Goal: Task Accomplishment & Management: Manage account settings

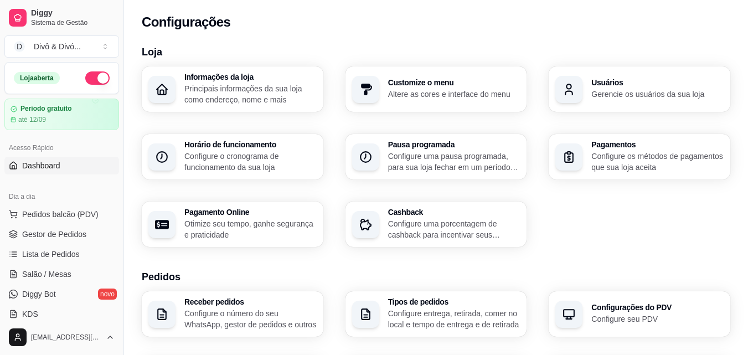
click at [36, 170] on span "Dashboard" at bounding box center [41, 165] width 38 height 11
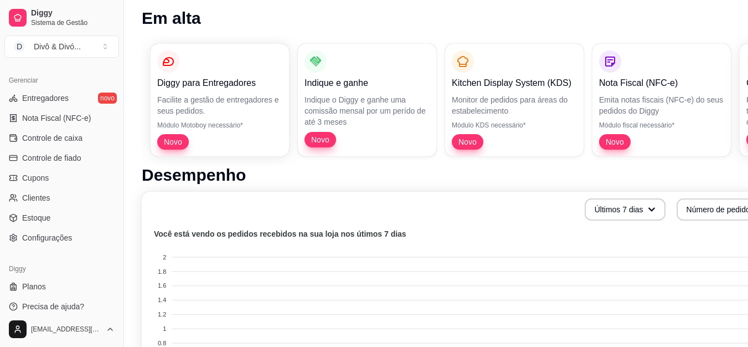
scroll to position [166, 0]
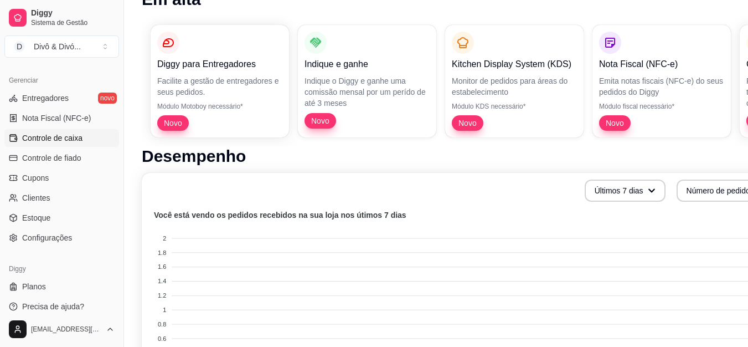
click at [74, 145] on link "Controle de caixa" at bounding box center [61, 138] width 115 height 18
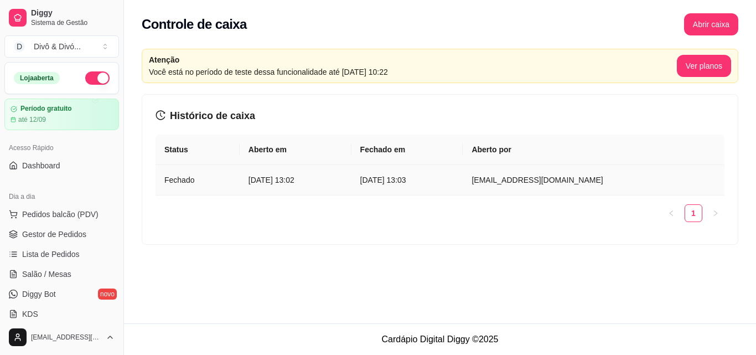
click at [326, 185] on article "[DATE] 13:02" at bounding box center [296, 180] width 94 height 12
click at [352, 173] on td "[DATE] 13:02" at bounding box center [296, 180] width 112 height 30
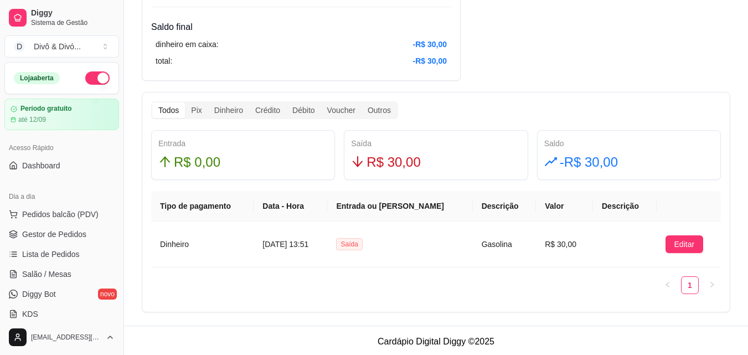
scroll to position [560, 0]
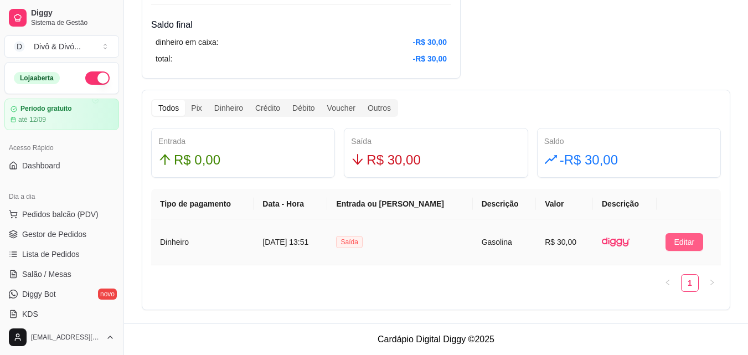
click at [685, 245] on span "Editar" at bounding box center [684, 242] width 20 height 12
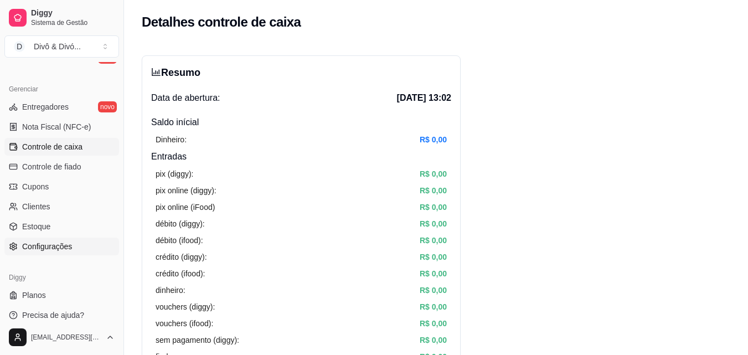
scroll to position [442, 0]
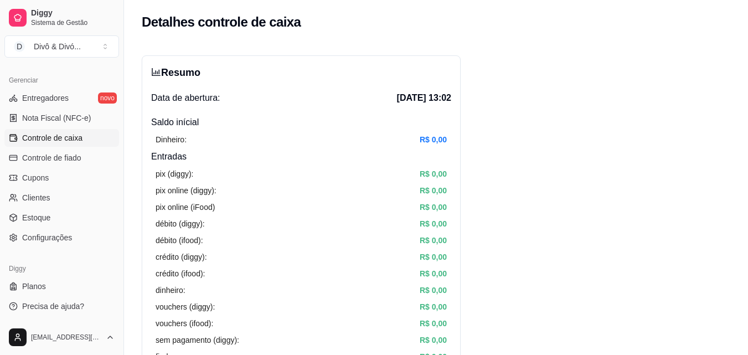
click at [81, 136] on span "Controle de caixa" at bounding box center [52, 137] width 60 height 11
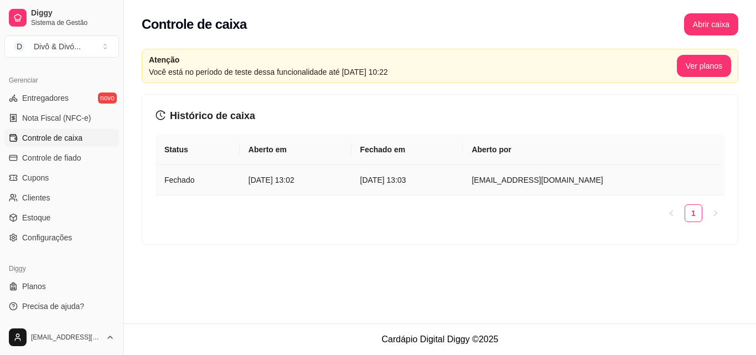
drag, startPoint x: 226, startPoint y: 186, endPoint x: 212, endPoint y: 184, distance: 13.9
click at [212, 184] on article "Fechado" at bounding box center [197, 180] width 66 height 12
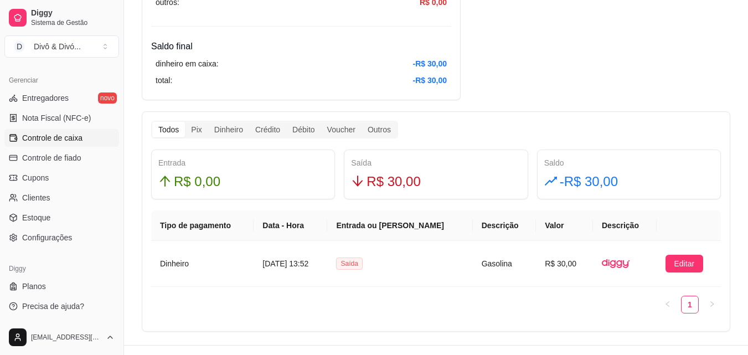
scroll to position [560, 0]
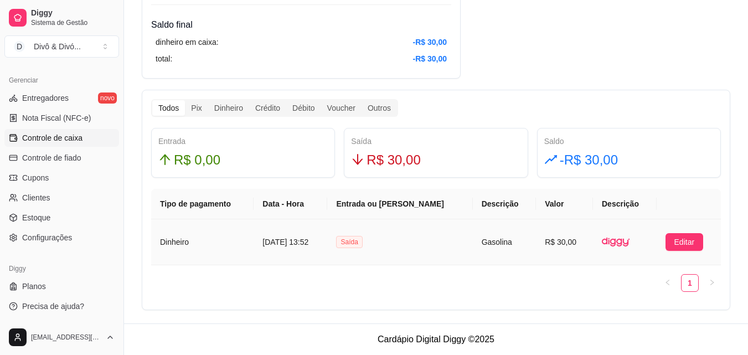
click at [622, 239] on img at bounding box center [616, 242] width 28 height 28
click at [184, 246] on article "Dinheiro" at bounding box center [202, 242] width 85 height 12
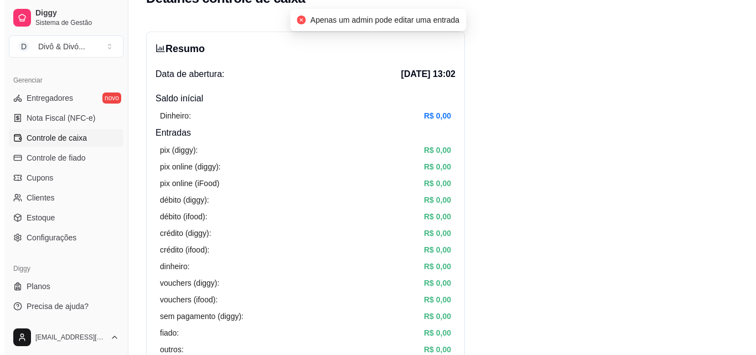
scroll to position [0, 0]
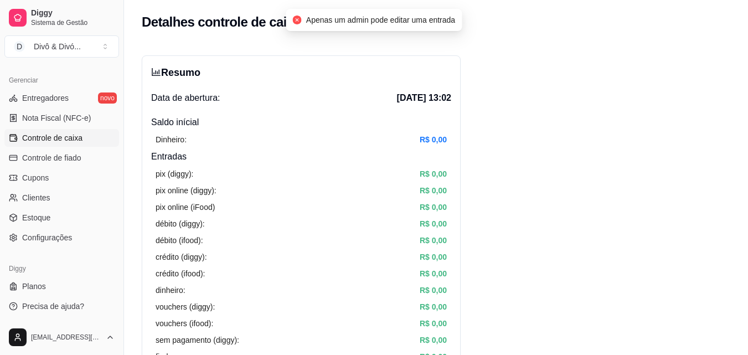
click at [372, 154] on h4 "Entradas" at bounding box center [301, 156] width 300 height 13
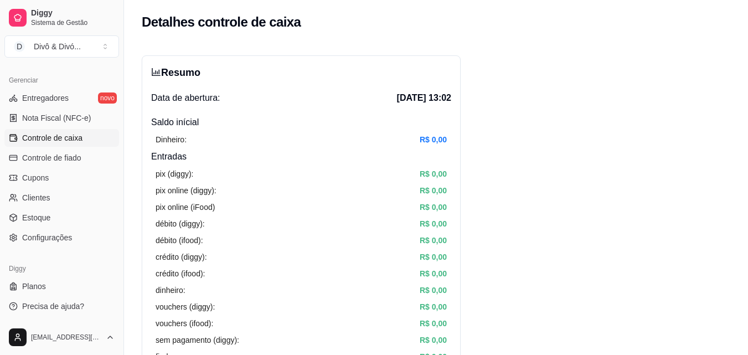
click at [84, 137] on link "Controle de caixa" at bounding box center [61, 138] width 115 height 18
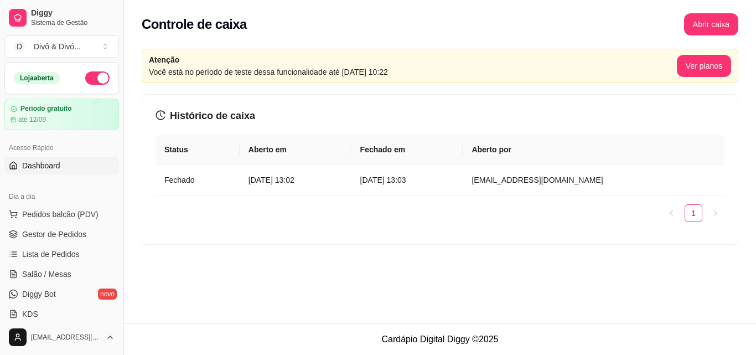
click at [61, 172] on link "Dashboard" at bounding box center [61, 166] width 115 height 18
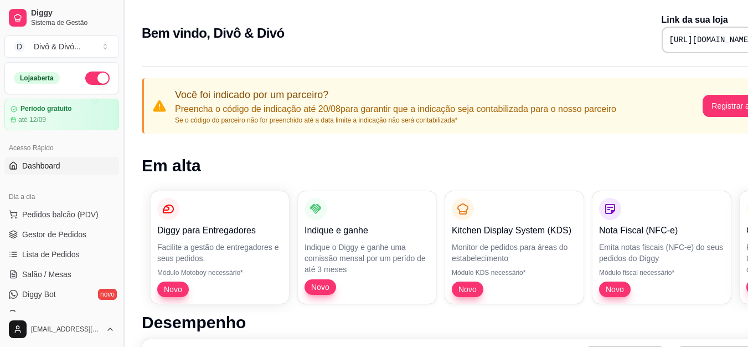
drag, startPoint x: 219, startPoint y: 134, endPoint x: 123, endPoint y: 158, distance: 98.3
drag, startPoint x: 123, startPoint y: 158, endPoint x: 393, endPoint y: 188, distance: 270.7
click at [393, 188] on div "Diggy para Entregadores Facilite a gestão de entregadores e seus pedidos. Módul…" at bounding box center [462, 247] width 641 height 130
click at [80, 213] on span "Pedidos balcão (PDV)" at bounding box center [60, 214] width 76 height 11
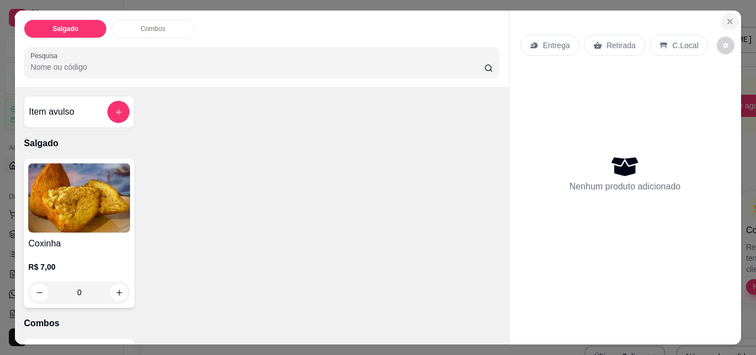
click at [731, 17] on button "Close" at bounding box center [730, 22] width 18 height 18
